Goal: Entertainment & Leisure: Consume media (video, audio)

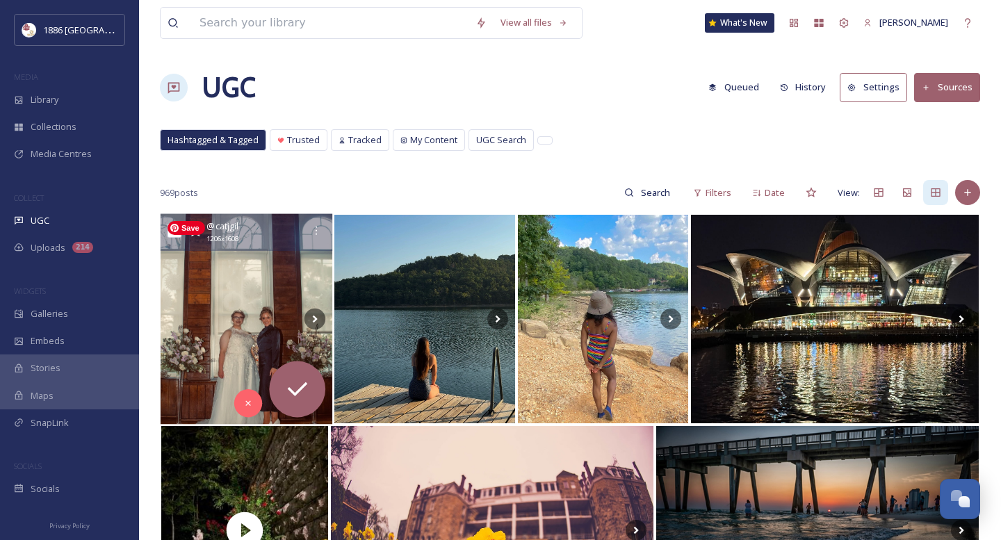
click at [275, 295] on img at bounding box center [247, 319] width 172 height 211
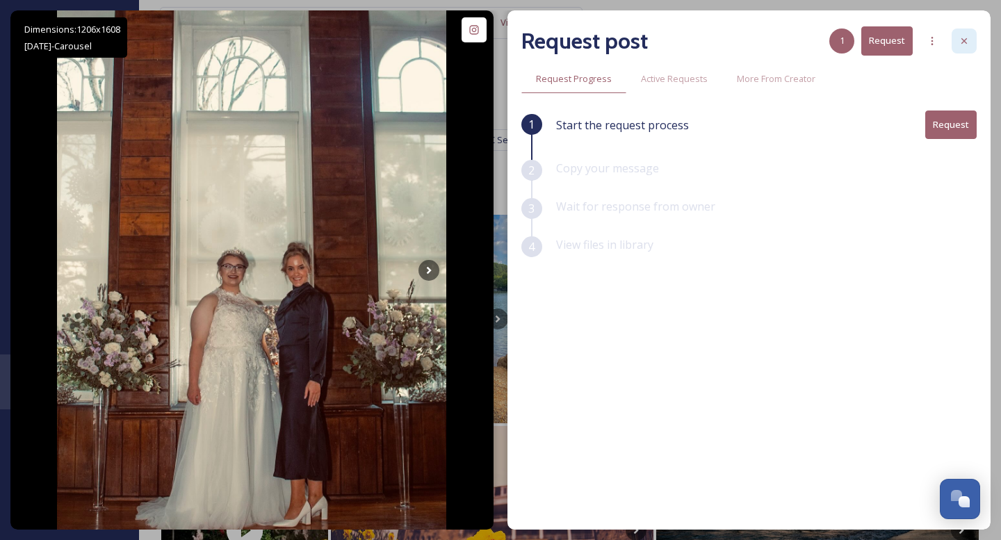
click at [971, 38] on div at bounding box center [964, 40] width 25 height 25
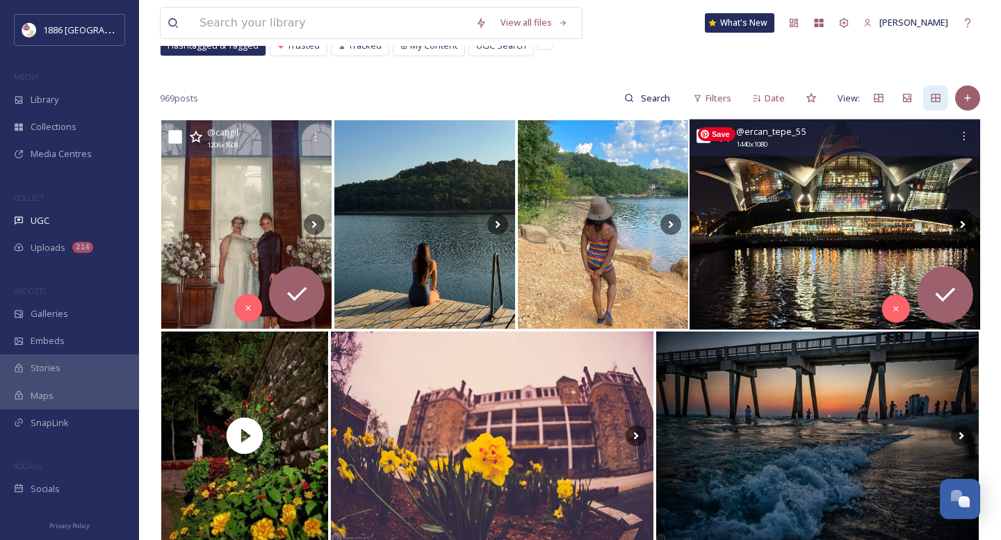
scroll to position [99, 0]
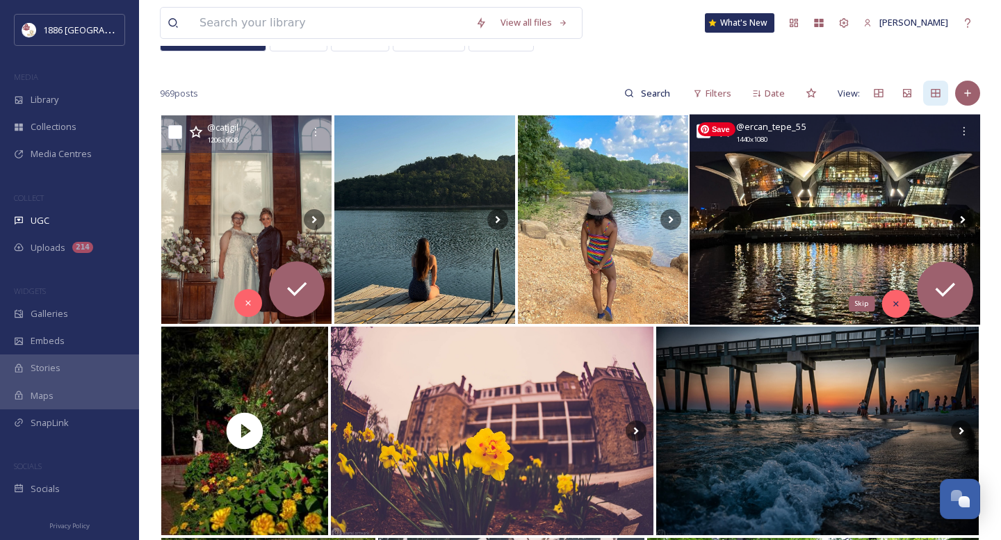
click at [892, 300] on icon at bounding box center [896, 304] width 10 height 10
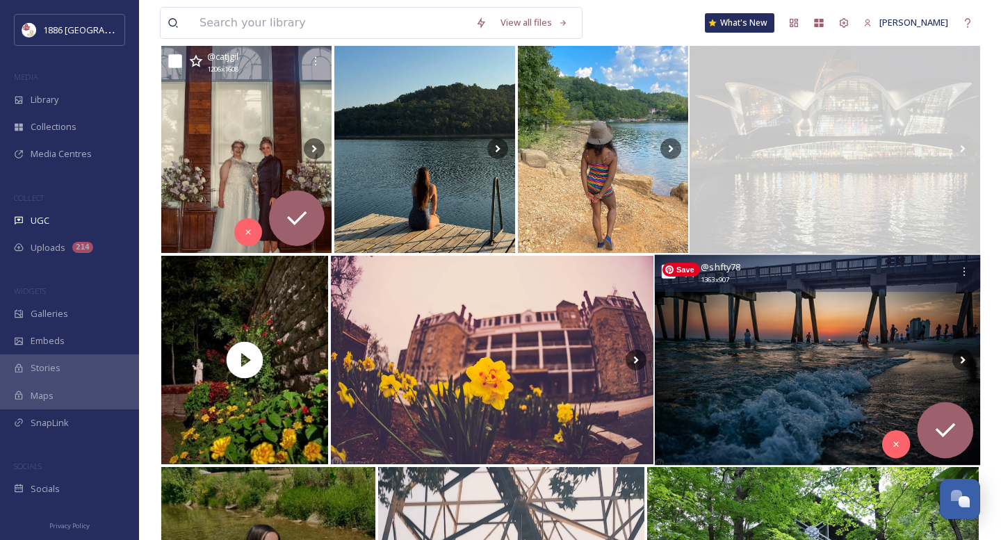
scroll to position [174, 0]
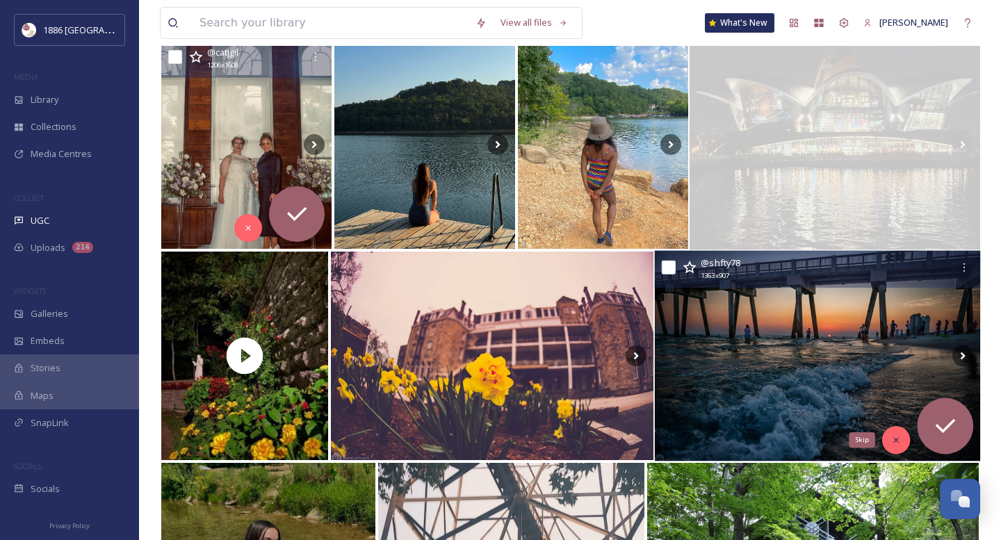
click at [897, 442] on icon at bounding box center [896, 440] width 10 height 10
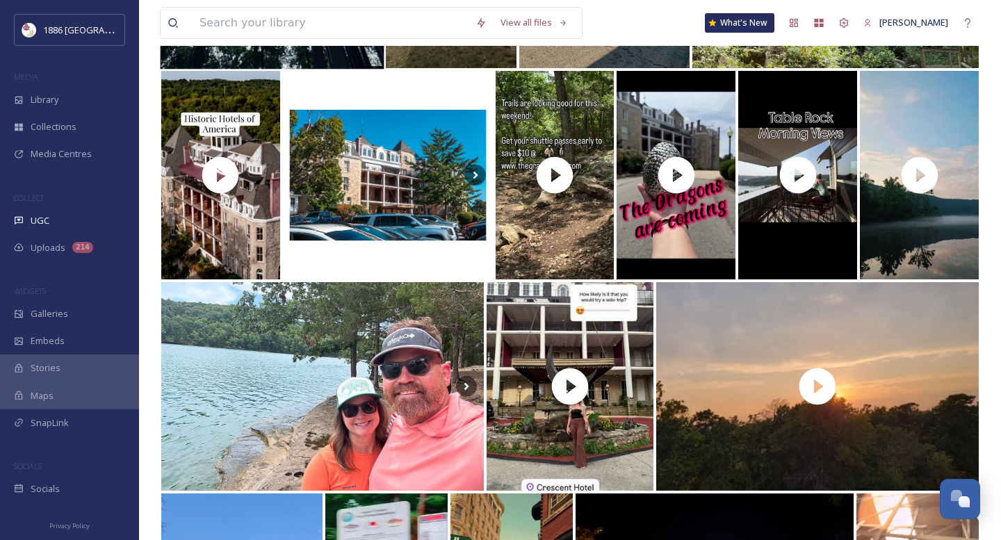
scroll to position [986, 0]
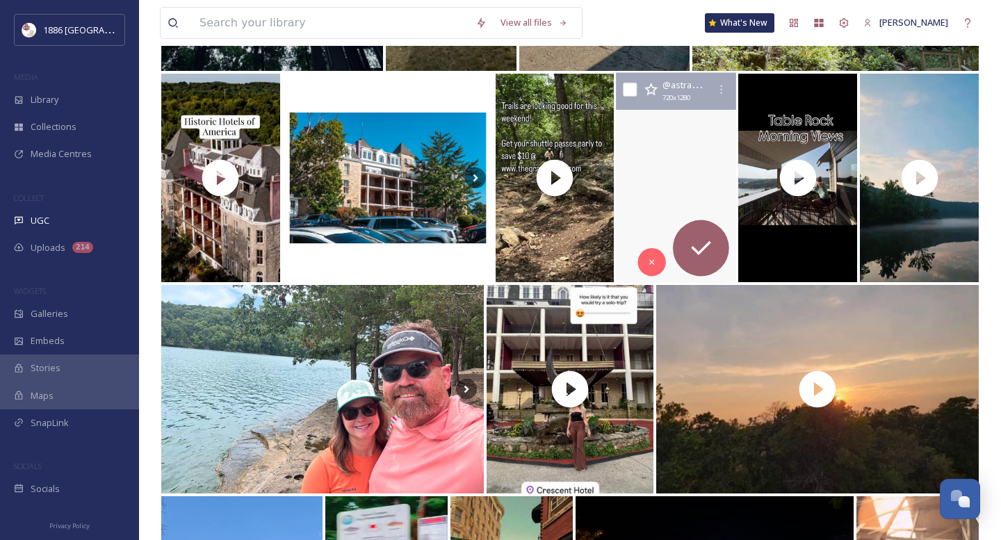
click at [671, 171] on video "Join us for the Dragon Riders weekend and Gala! Reservations are now open, and …" at bounding box center [676, 178] width 126 height 211
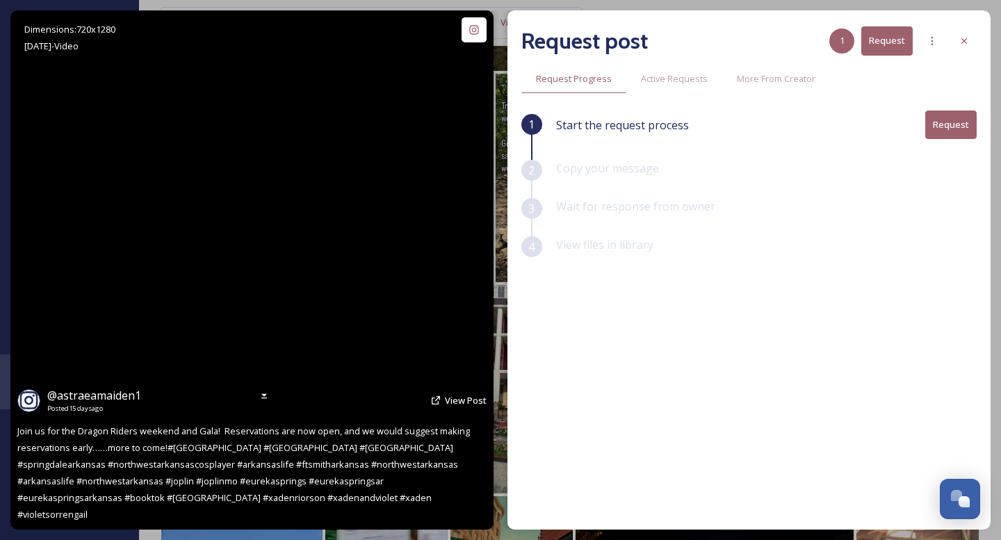
click at [233, 288] on video "Join us for the Dragon Riders weekend and Gala! Reservations are now open, and …" at bounding box center [252, 269] width 292 height 519
click at [256, 281] on video "Join us for the Dragon Riders weekend and Gala! Reservations are now open, and …" at bounding box center [252, 269] width 292 height 519
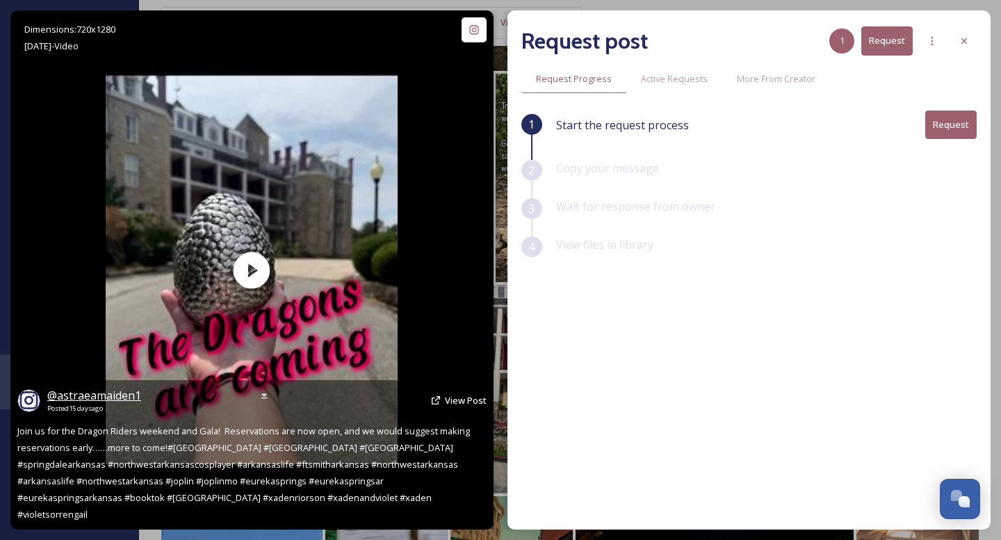
click at [100, 403] on span "@ astraeamaiden1" at bounding box center [94, 395] width 94 height 15
